Goal: Transaction & Acquisition: Purchase product/service

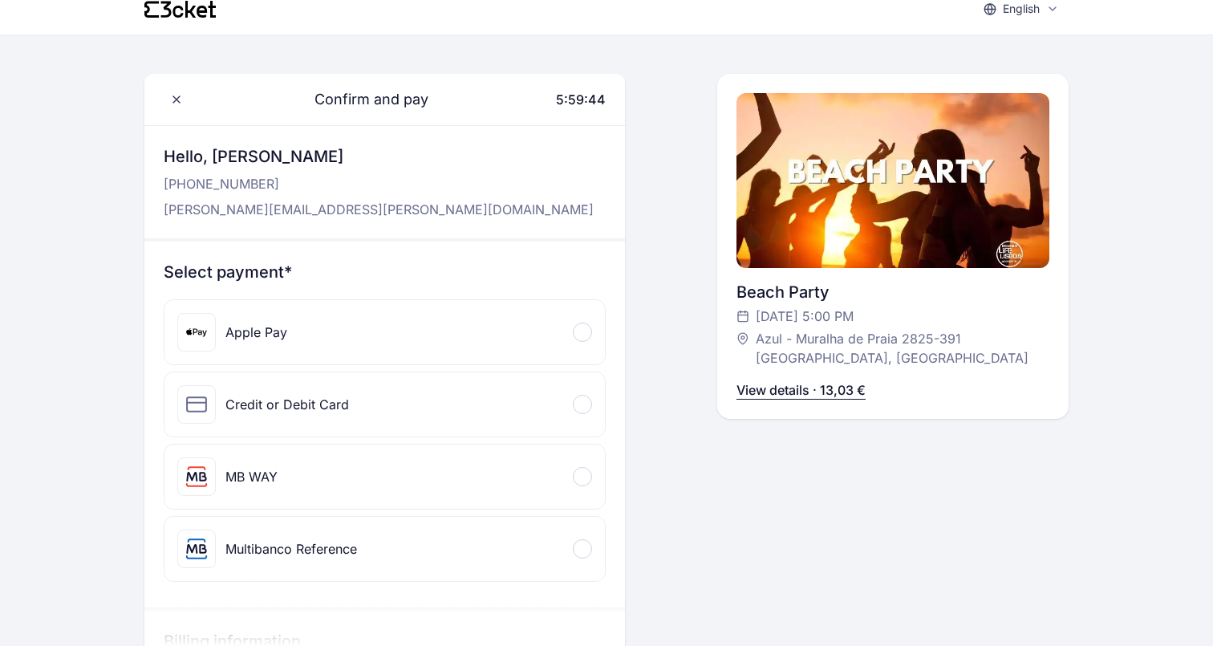
scroll to position [43, 0]
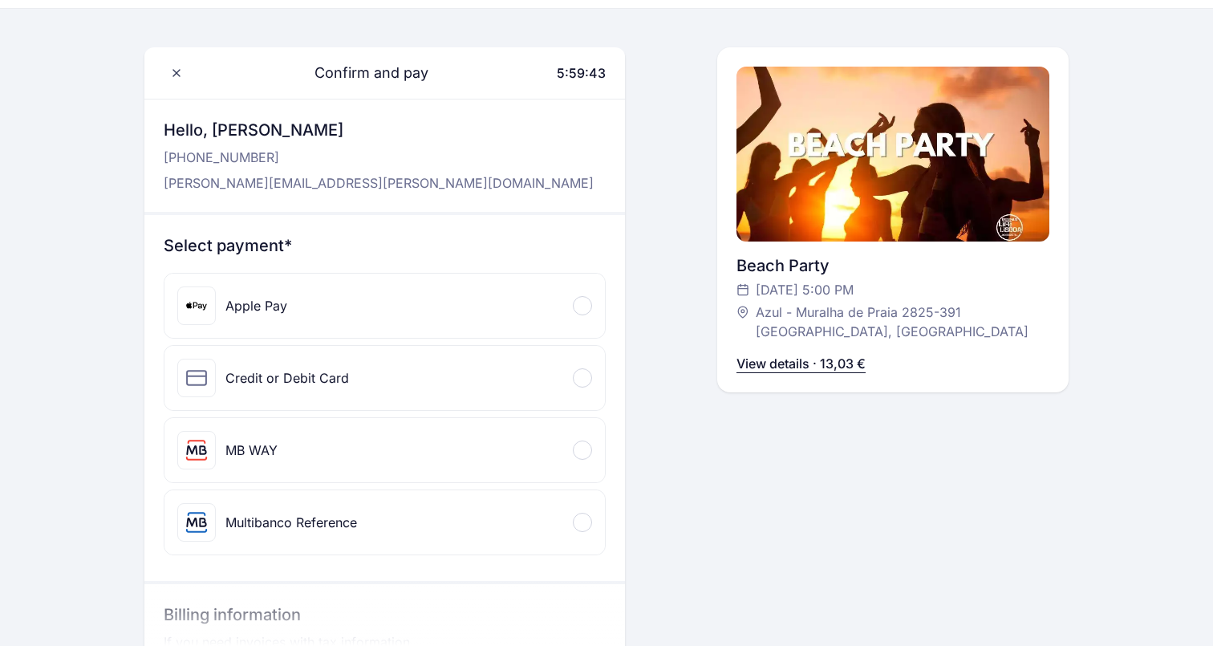
click at [583, 314] on div at bounding box center [582, 305] width 19 height 19
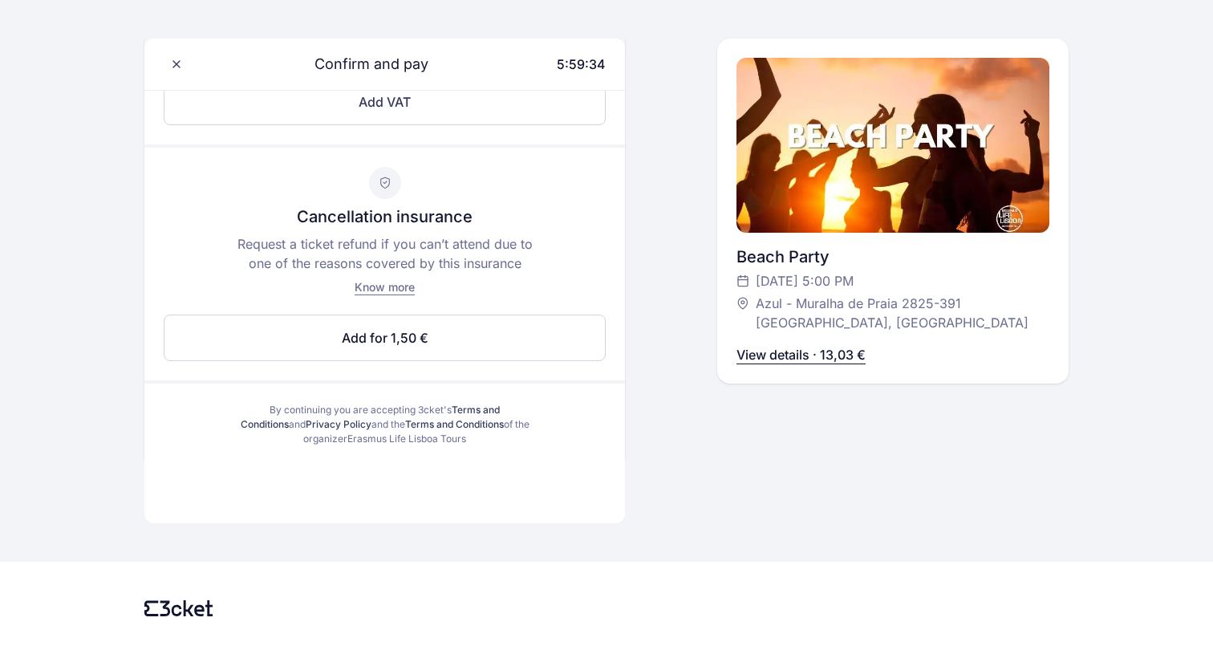
scroll to position [636, 0]
click at [391, 290] on span "Know more" at bounding box center [385, 288] width 60 height 14
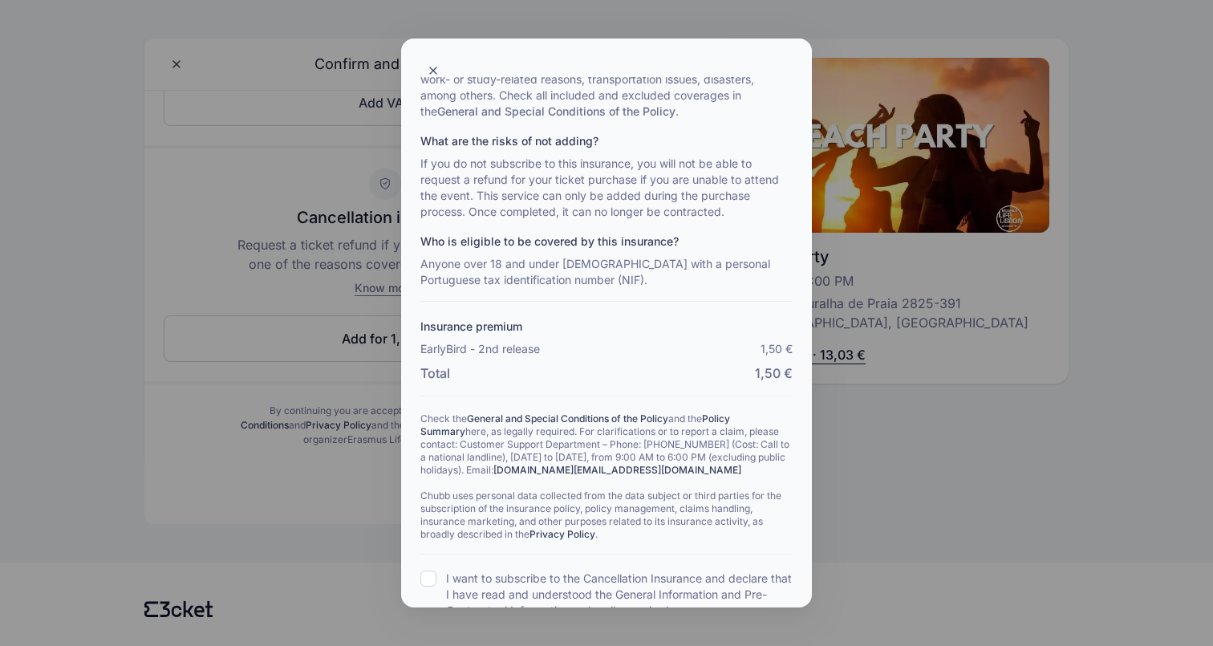
scroll to position [172, 0]
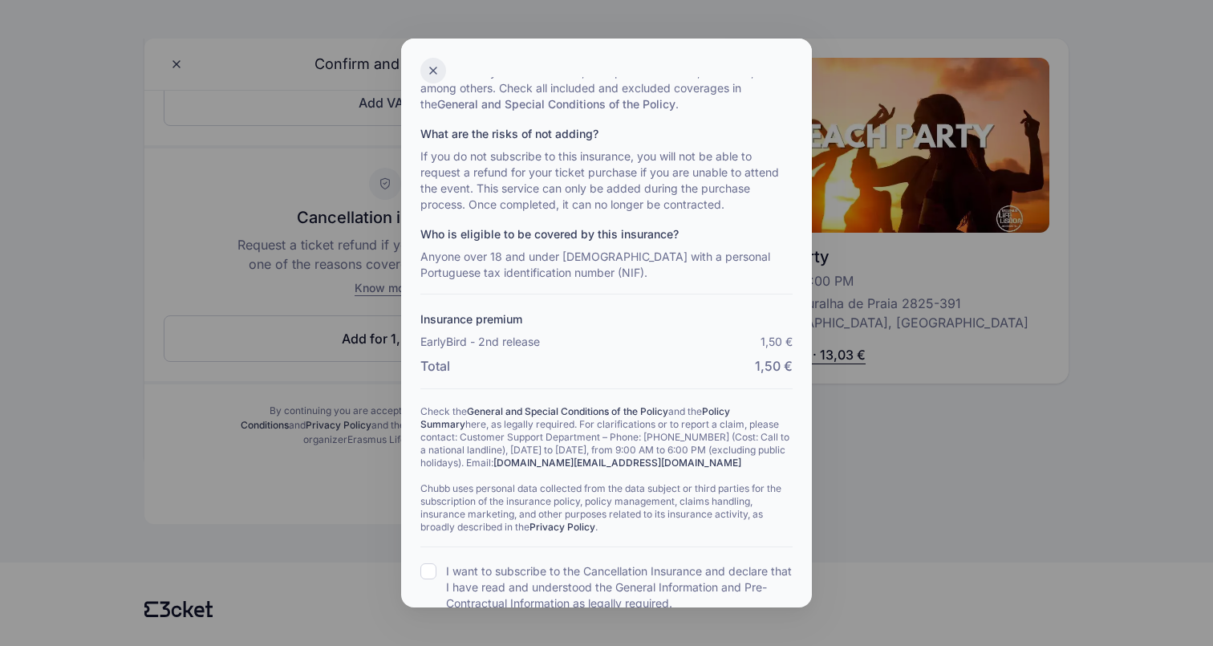
click at [427, 66] on div at bounding box center [434, 71] width 26 height 26
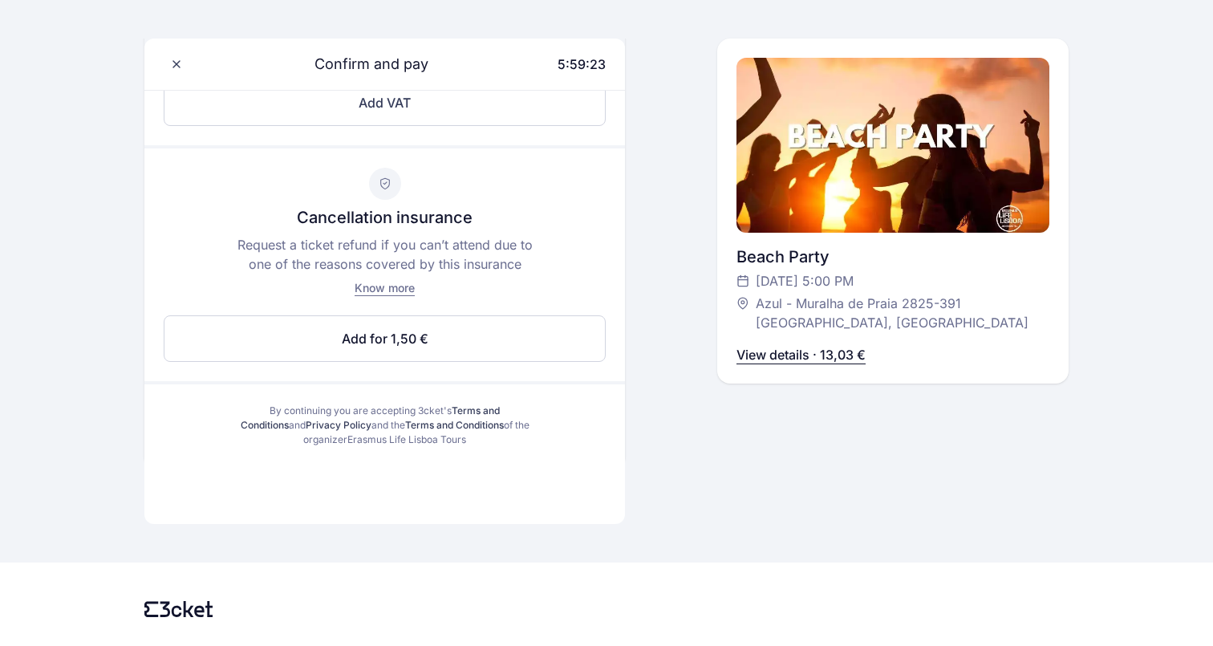
click at [407, 289] on span "Know more" at bounding box center [385, 288] width 60 height 14
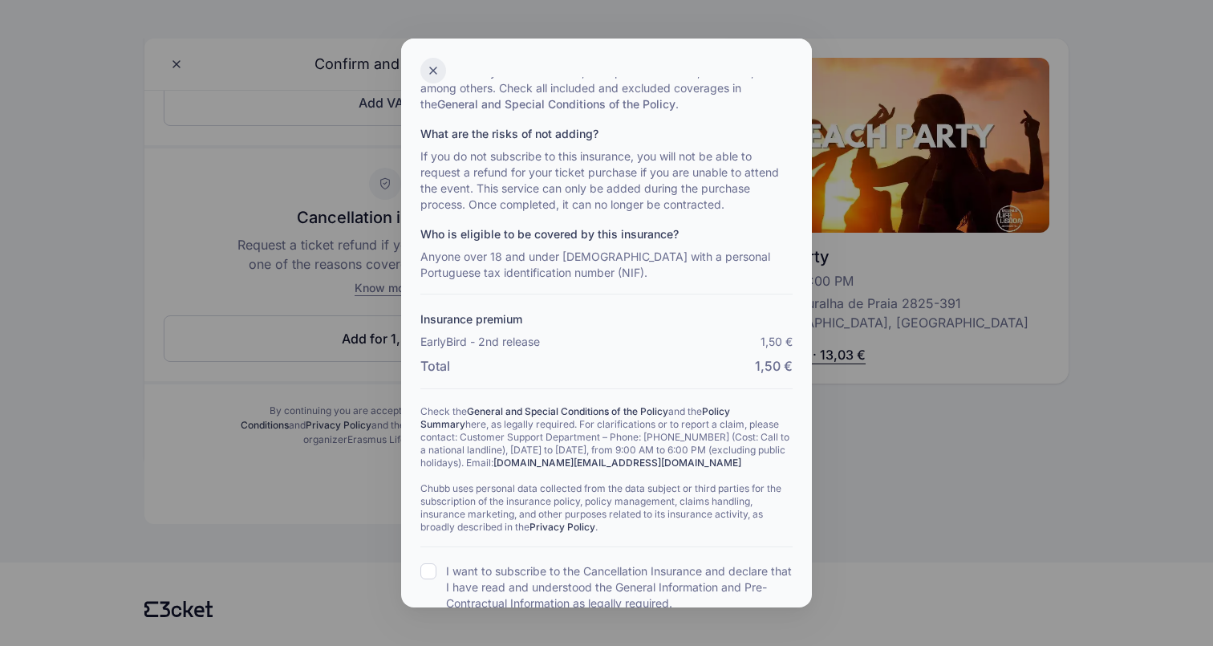
click at [432, 60] on div at bounding box center [434, 71] width 26 height 26
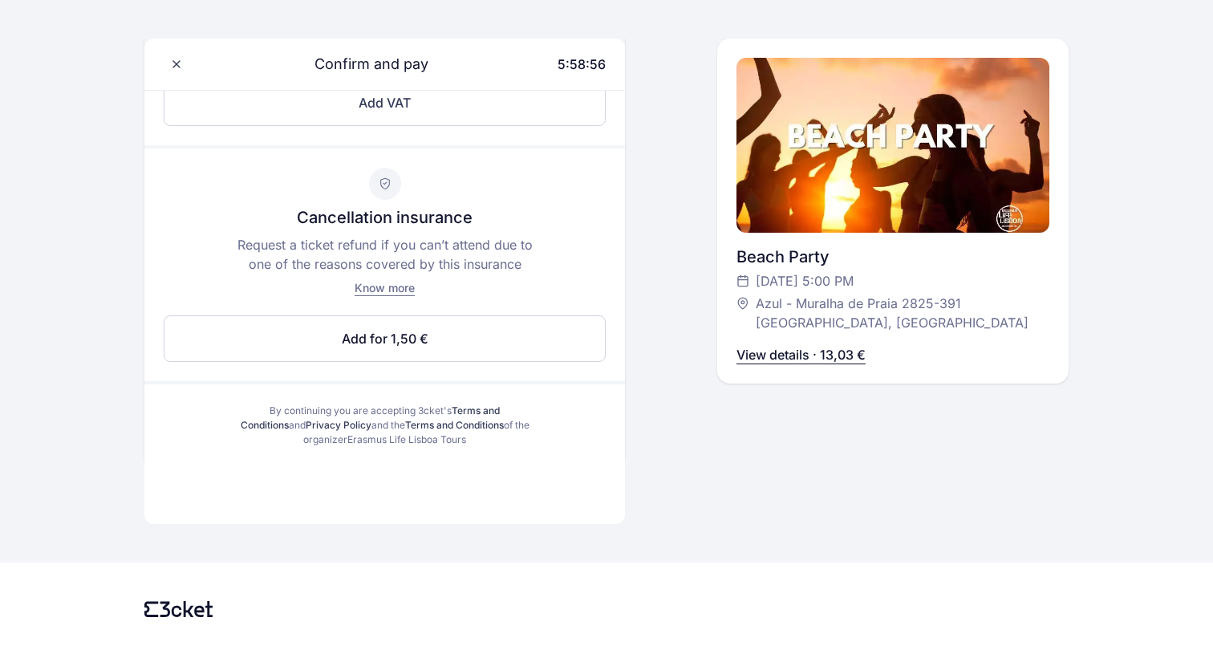
scroll to position [445, 0]
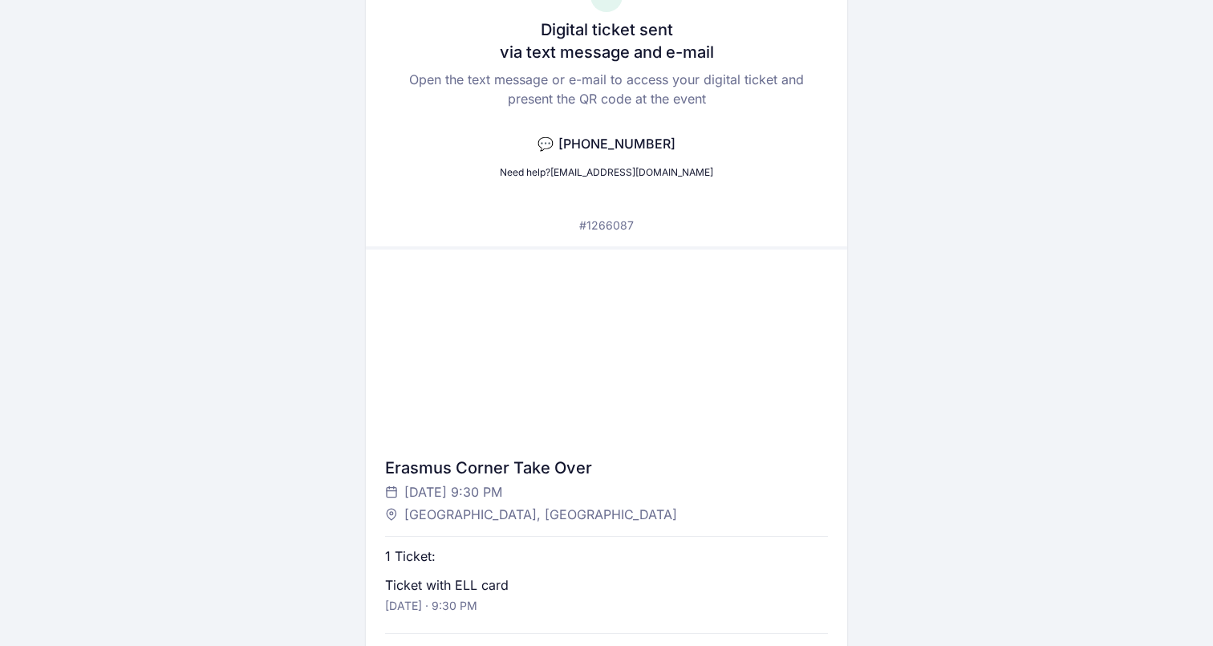
scroll to position [117, 0]
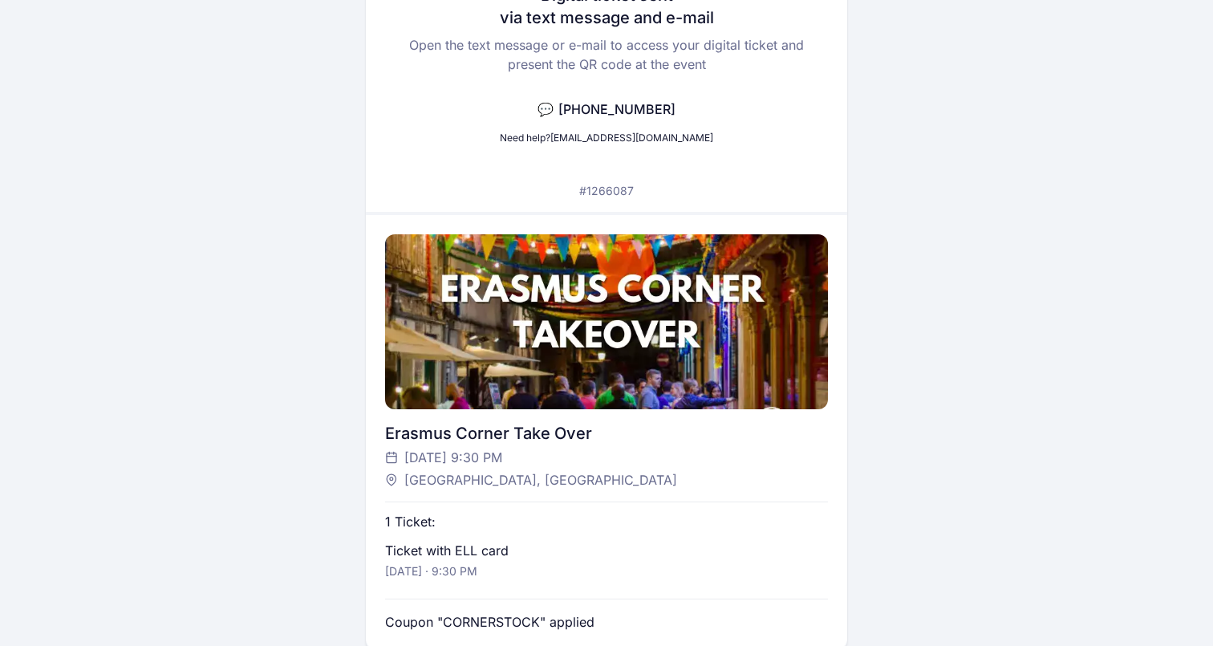
scroll to position [164, 0]
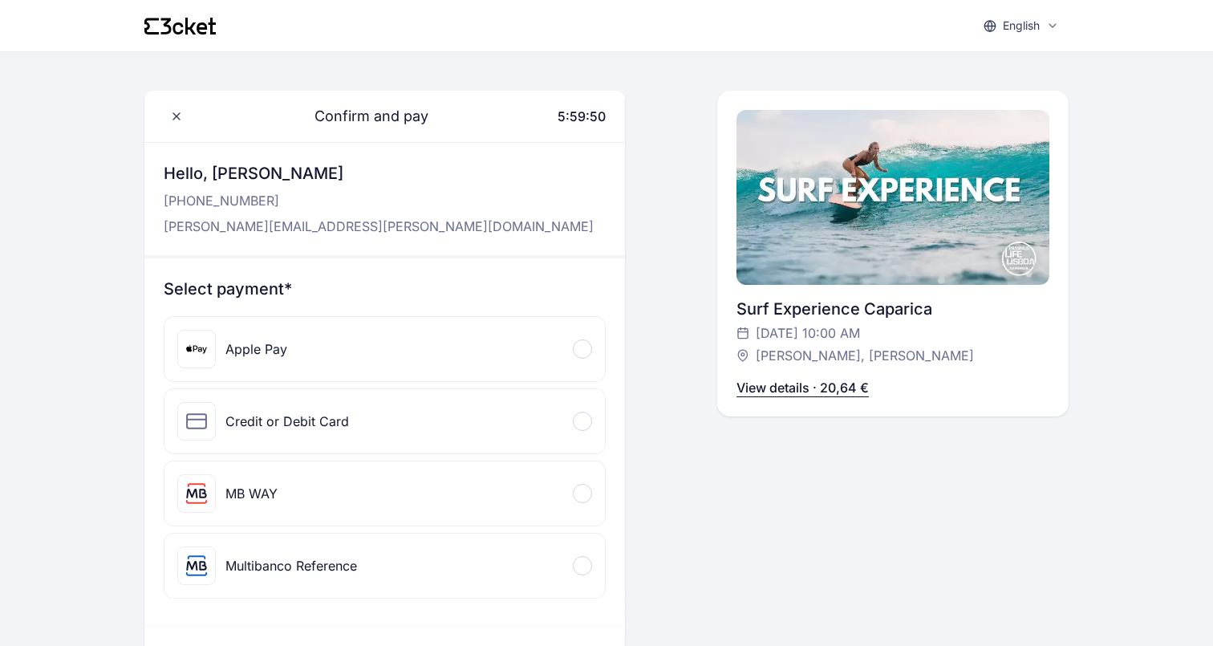
click at [571, 341] on div "Apple Pay" at bounding box center [385, 349] width 441 height 64
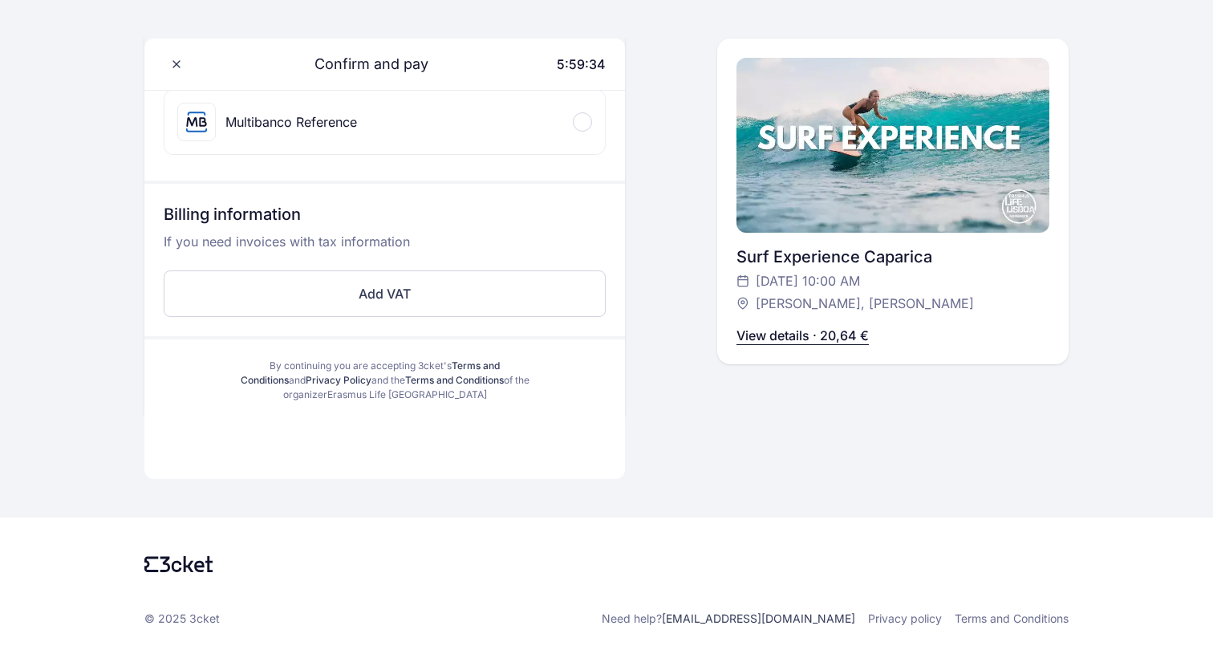
scroll to position [445, 0]
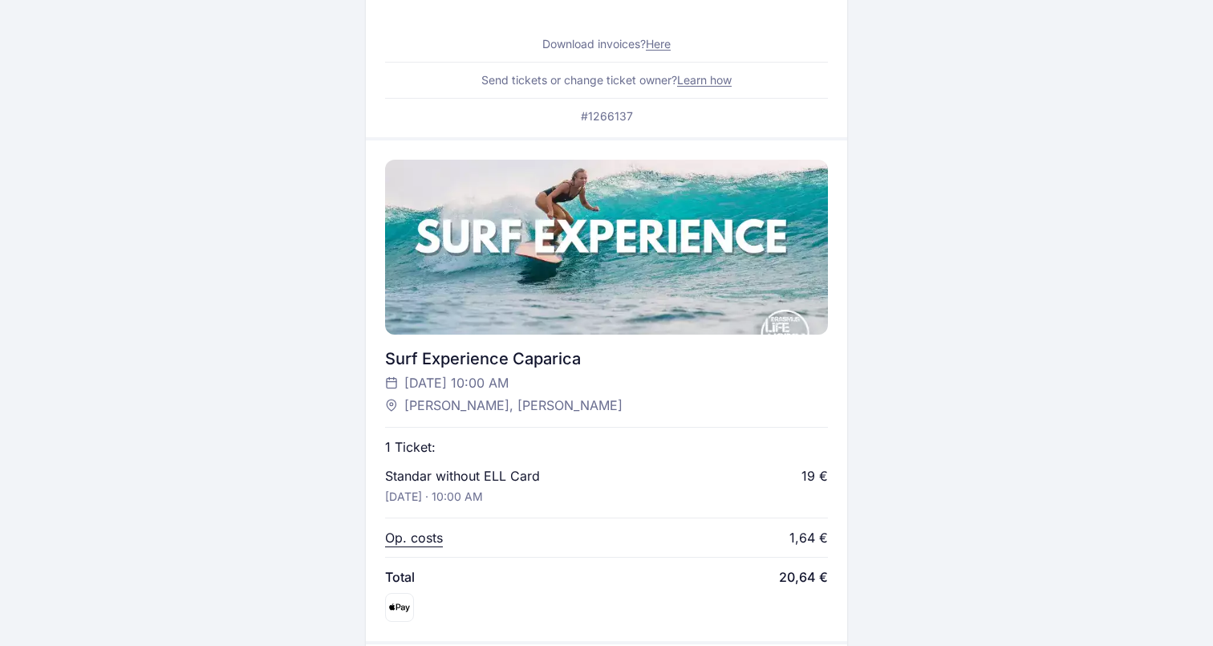
scroll to position [22, 0]
